Goal: Task Accomplishment & Management: Manage account settings

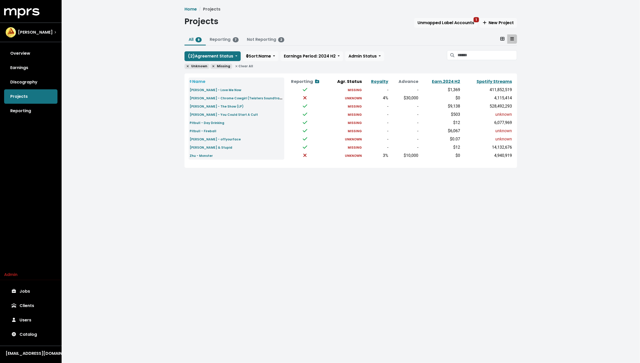
click at [169, 126] on div "Home Projects Projects Unmapped Label Accounts 1 New Project All 9 Reporting 7 …" at bounding box center [351, 91] width 579 height 182
click at [17, 51] on link "Overview" at bounding box center [30, 53] width 53 height 14
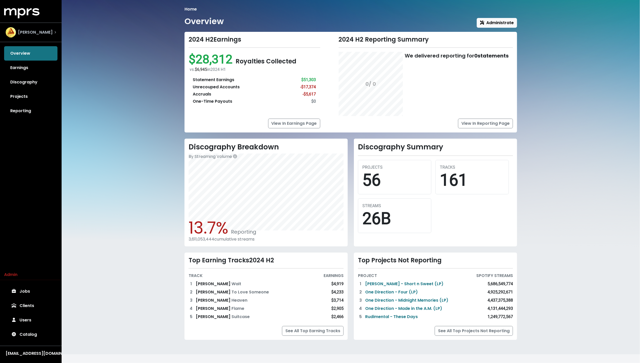
click at [51, 34] on div "[PERSON_NAME]" at bounding box center [31, 32] width 50 height 10
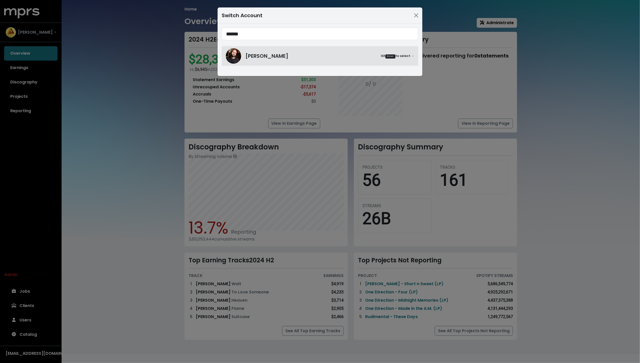
type input "******"
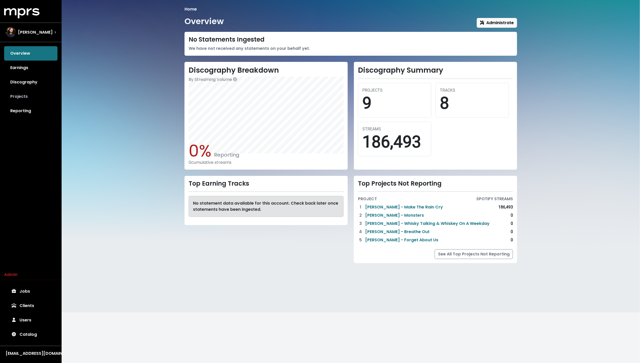
click at [22, 96] on link "Projects" at bounding box center [30, 96] width 53 height 14
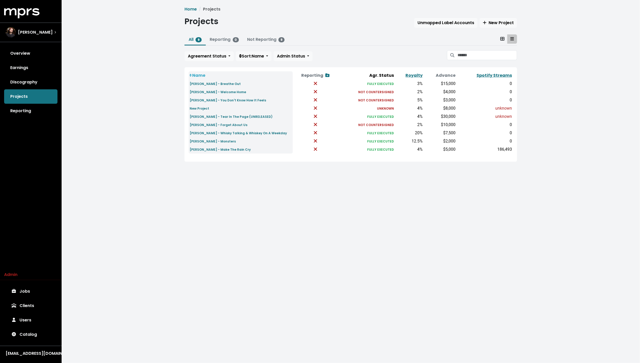
click at [108, 134] on div "Home Projects Projects Unmapped Label Accounts New Project All 9 Reporting 0 No…" at bounding box center [351, 88] width 579 height 176
click at [135, 98] on div "Home Projects Projects Unmapped Label Accounts New Project All 9 Reporting 0 No…" at bounding box center [351, 88] width 579 height 176
click at [102, 93] on div "Home Projects Projects Unmapped Label Accounts New Project All 9 Reporting 0 No…" at bounding box center [351, 88] width 579 height 176
click at [228, 93] on small "[PERSON_NAME] - Should've Known Better (UNRELEASED)" at bounding box center [237, 92] width 94 height 4
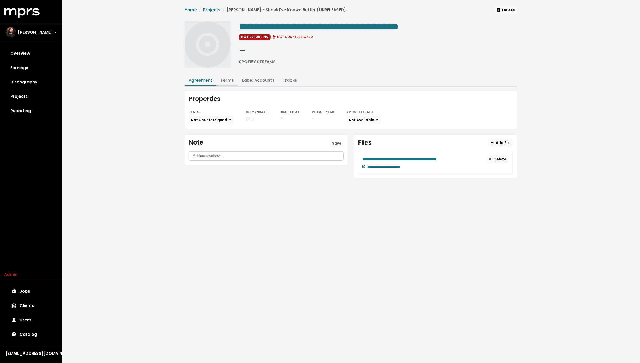
click at [229, 79] on link "Terms" at bounding box center [227, 80] width 13 height 6
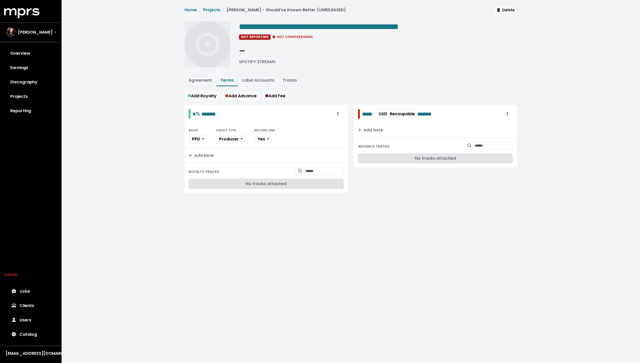
click at [130, 115] on div "**********" at bounding box center [351, 106] width 579 height 212
click at [31, 30] on span "Steven Solomon" at bounding box center [35, 32] width 35 height 6
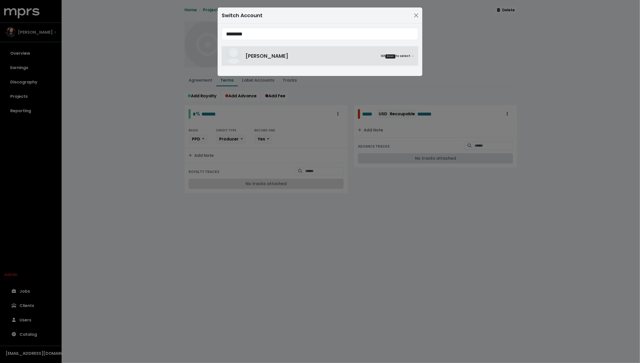
type input "********"
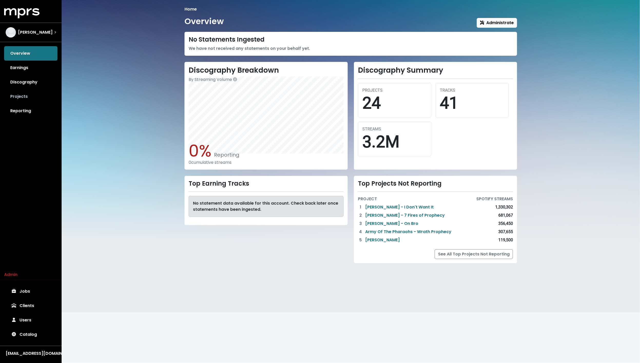
click at [29, 91] on link "Projects" at bounding box center [30, 96] width 53 height 14
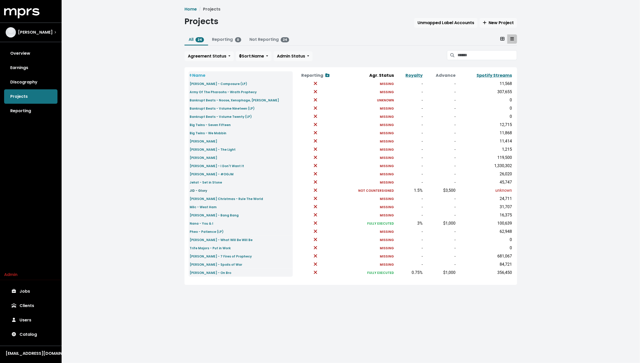
click at [199, 192] on small "JID - Glory" at bounding box center [198, 190] width 17 height 4
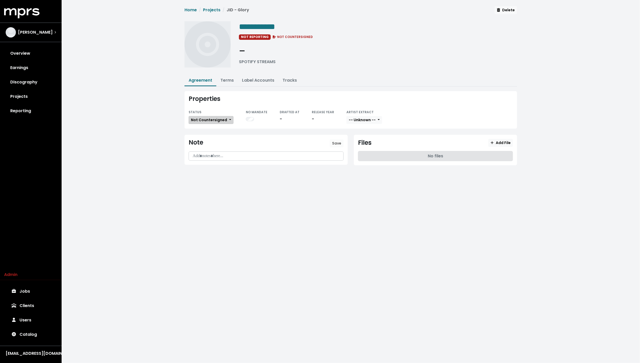
click at [210, 120] on span "Not Countersigned" at bounding box center [209, 119] width 36 height 5
click at [208, 171] on link "Fully Executed" at bounding box center [213, 171] width 48 height 8
click at [228, 79] on link "Terms" at bounding box center [227, 80] width 13 height 6
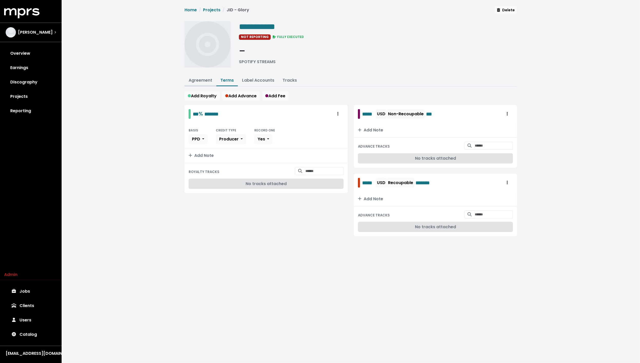
click at [200, 79] on link "Agreement" at bounding box center [201, 80] width 24 height 6
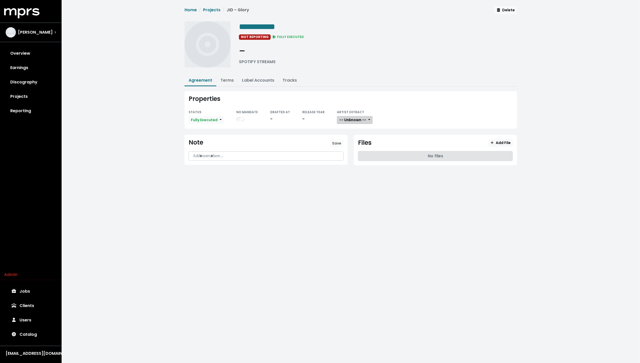
click at [358, 118] on span "-- Unknown --" at bounding box center [353, 119] width 27 height 5
click at [349, 145] on link "Not Available" at bounding box center [357, 147] width 41 height 8
click at [229, 81] on link "Terms" at bounding box center [227, 80] width 13 height 6
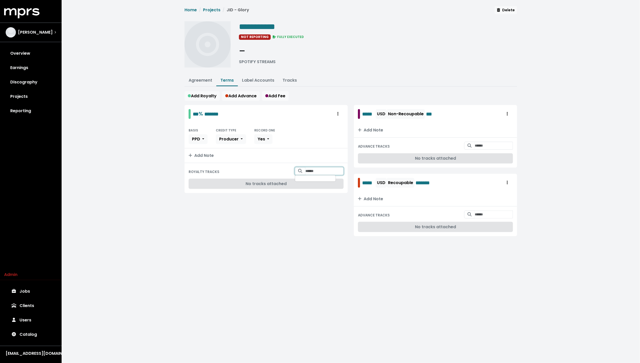
click at [313, 173] on input "Search for tracks by title and link them to this royalty" at bounding box center [325, 171] width 38 height 8
type input "********"
click at [36, 330] on link "Catalog" at bounding box center [30, 334] width 53 height 14
click at [27, 54] on link "Overview" at bounding box center [30, 53] width 53 height 14
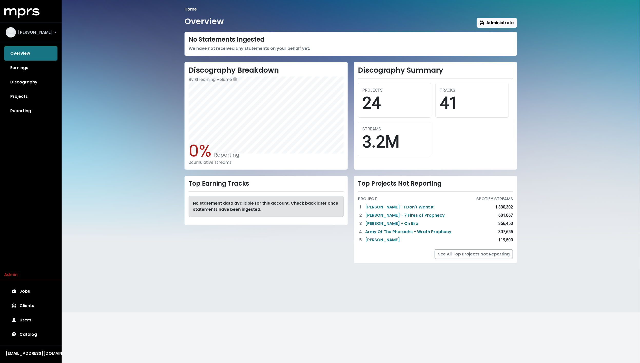
click at [33, 34] on span "Beatnick Dee" at bounding box center [35, 32] width 35 height 6
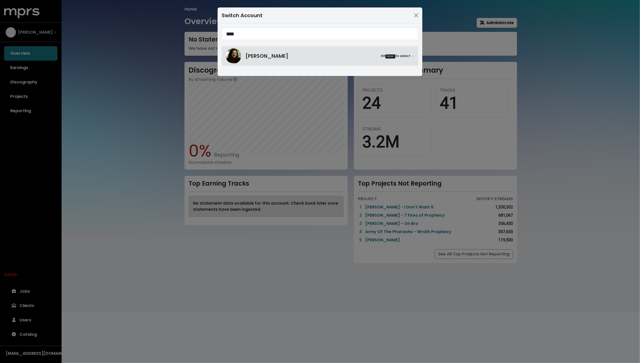
type input "****"
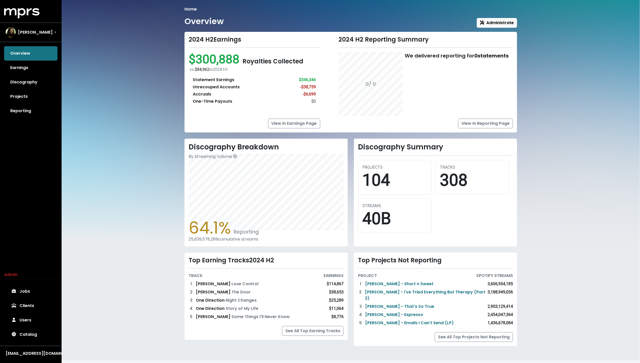
click at [144, 118] on div "Home Overview Administrate 2024 H2 Earnings $300,888 Royalties Collected vs. $8…" at bounding box center [351, 180] width 579 height 361
click at [156, 288] on div "Home Overview Administrate 2024 H2 Earnings $300,888 Royalties Collected vs. $8…" at bounding box center [351, 180] width 579 height 361
click at [144, 67] on div "Home Overview Administrate 2024 H2 Earnings $300,888 Royalties Collected vs. $8…" at bounding box center [351, 180] width 579 height 361
click at [106, 90] on div "Home Overview Administrate 2024 H2 Earnings $300,888 Royalties Collected vs. $8…" at bounding box center [351, 180] width 579 height 361
click at [150, 219] on div "Home Overview Administrate 2024 H2 Earnings $300,888 Royalties Collected vs. $8…" at bounding box center [351, 180] width 579 height 361
